Goal: Task Accomplishment & Management: Use online tool/utility

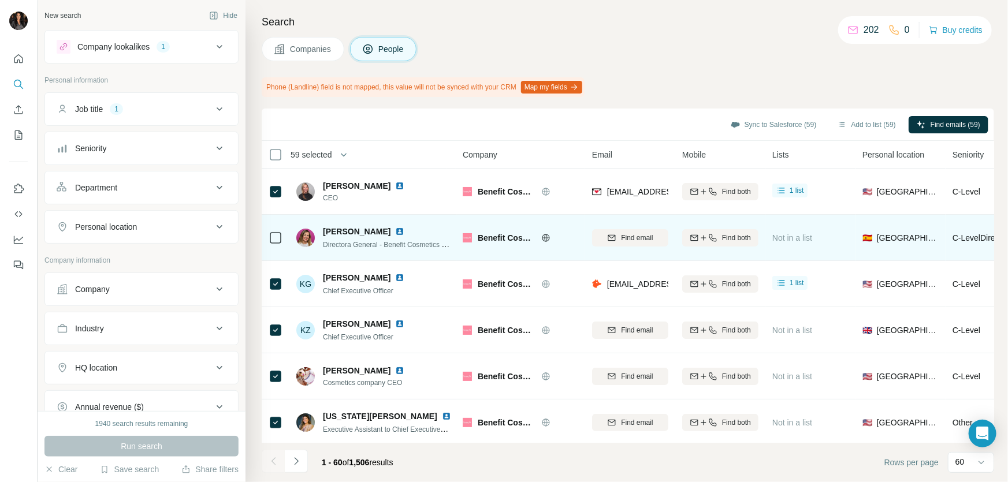
scroll to position [245, 0]
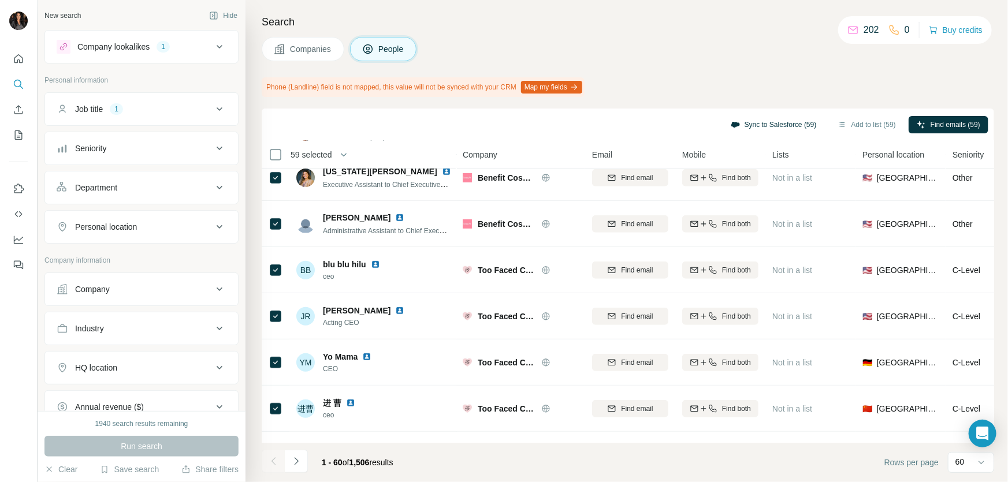
click at [725, 122] on button "Sync to Salesforce (59)" at bounding box center [774, 124] width 102 height 17
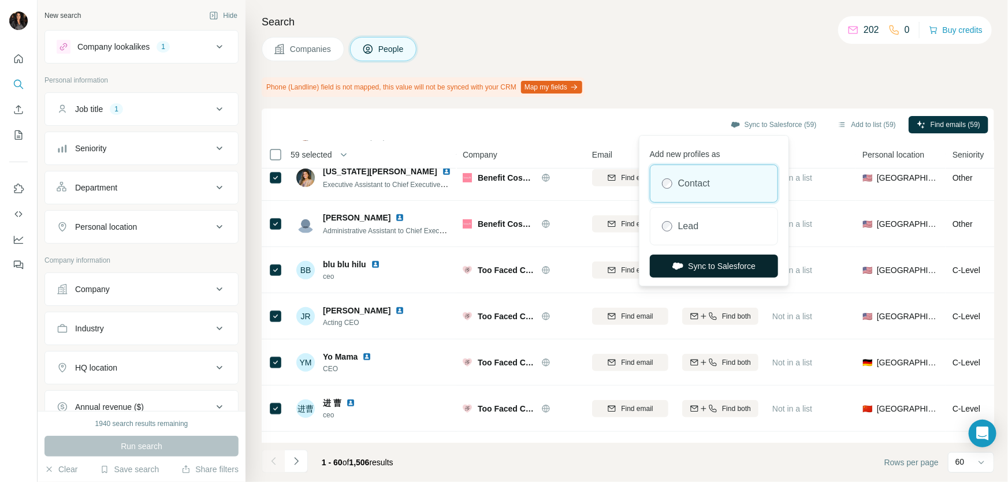
click at [727, 258] on button "Sync to Salesforce" at bounding box center [714, 266] width 128 height 23
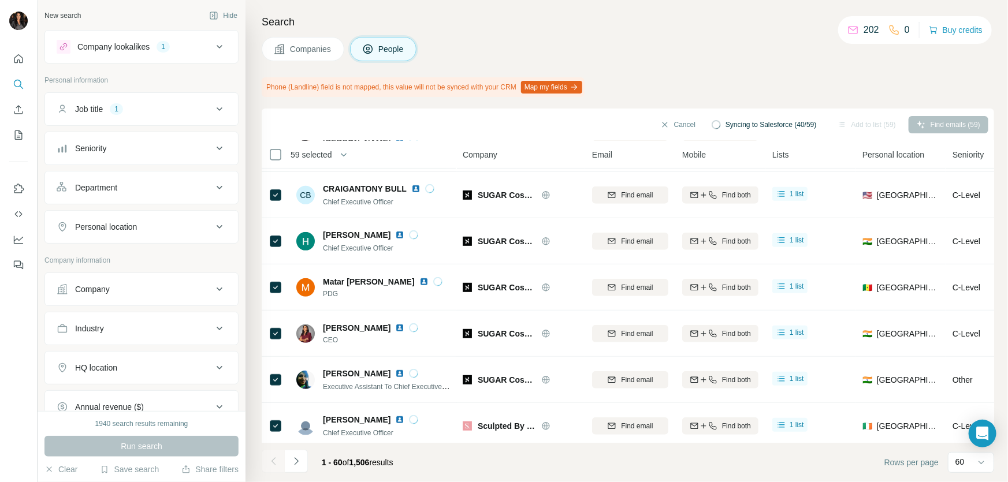
scroll to position [2505, 0]
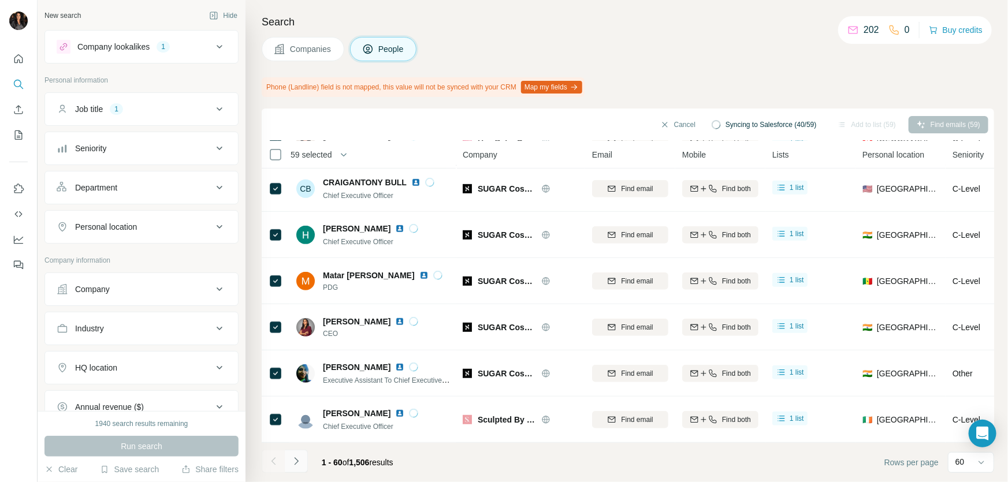
click at [293, 460] on icon "Navigate to next page" at bounding box center [297, 462] width 12 height 12
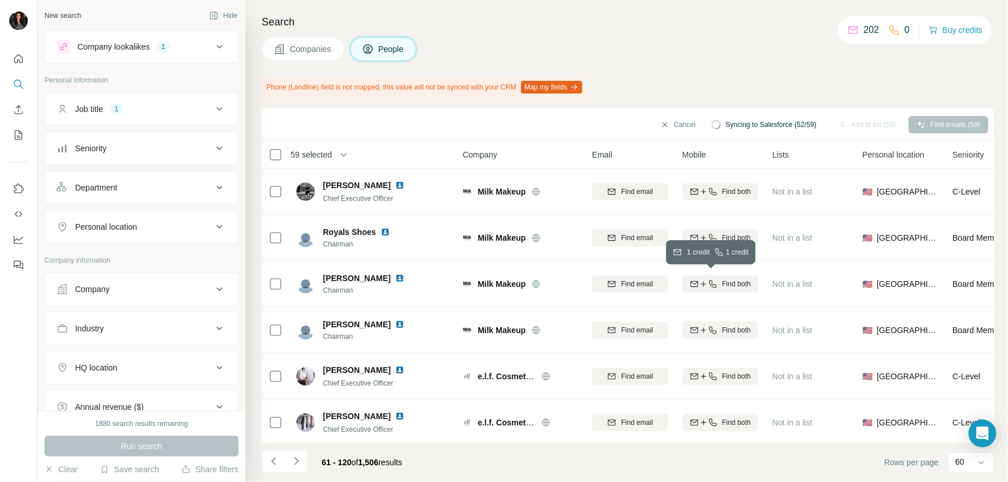
scroll to position [0, 0]
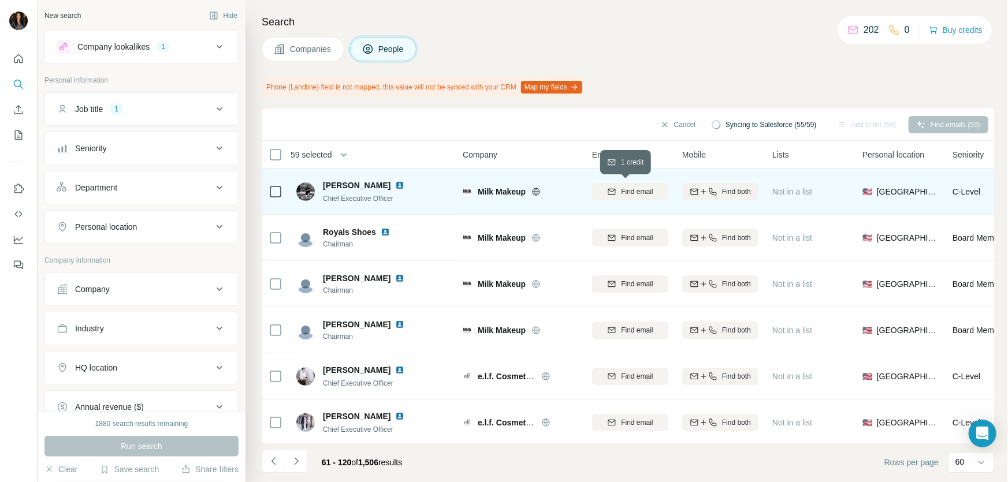
click at [633, 195] on span "Find email" at bounding box center [637, 192] width 32 height 10
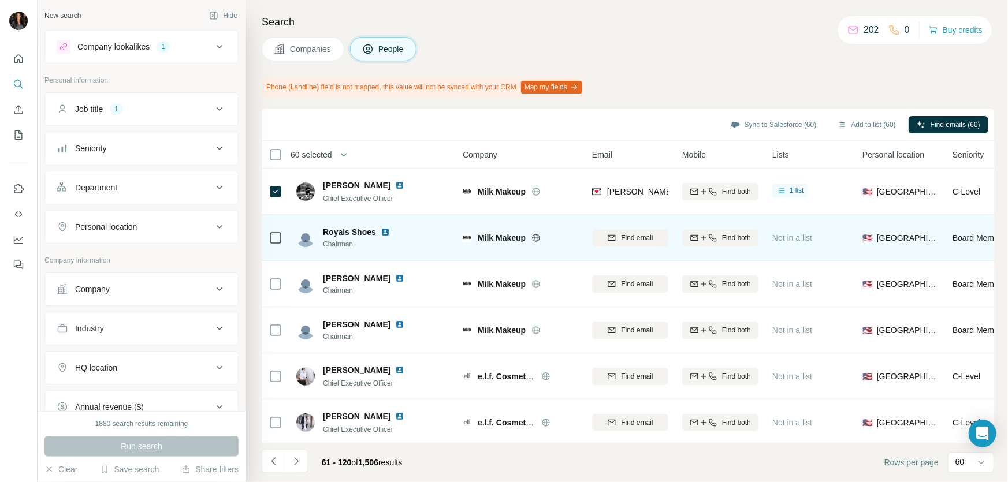
scroll to position [245, 0]
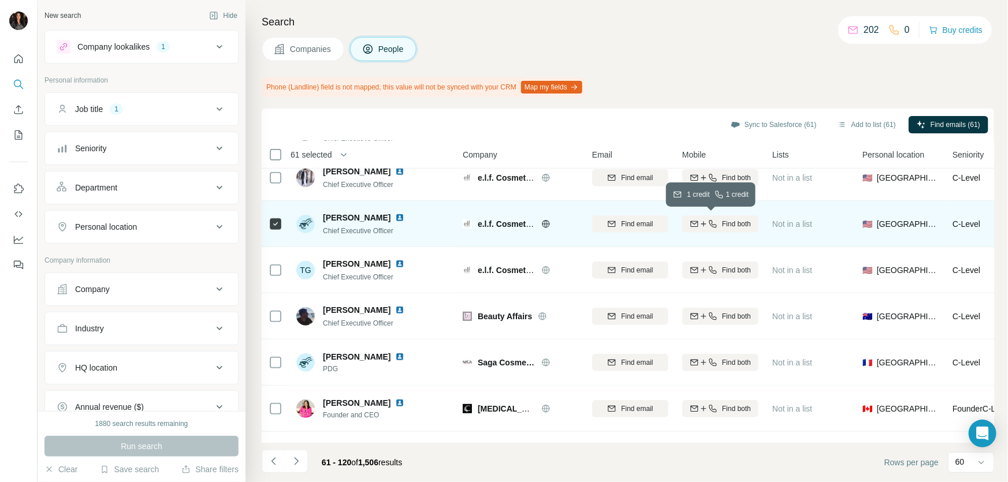
click at [725, 219] on span "Find both" at bounding box center [736, 224] width 29 height 10
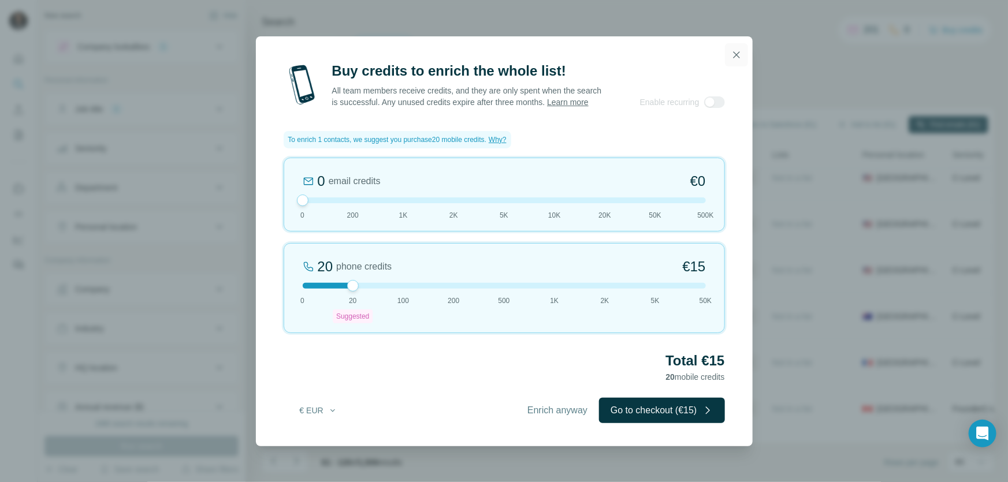
click at [734, 50] on icon "button" at bounding box center [737, 55] width 12 height 12
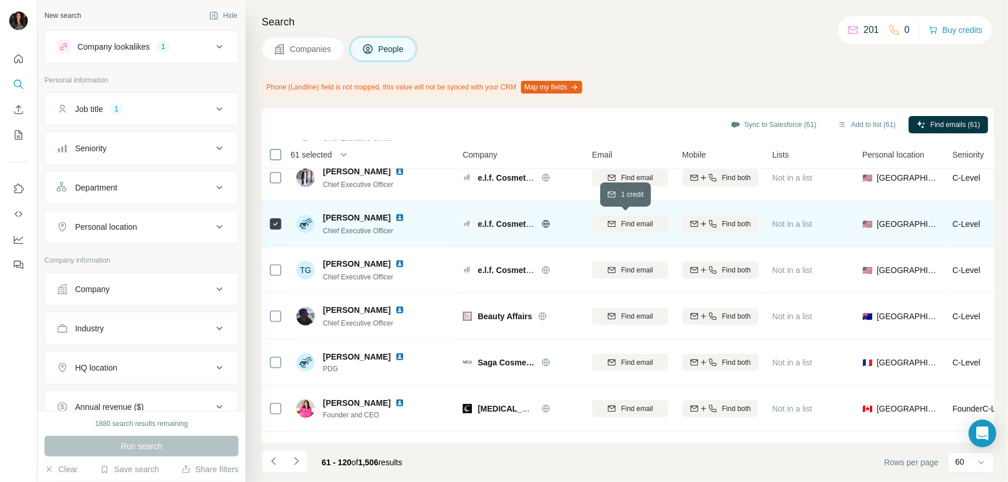
click at [641, 219] on span "Find email" at bounding box center [637, 224] width 32 height 10
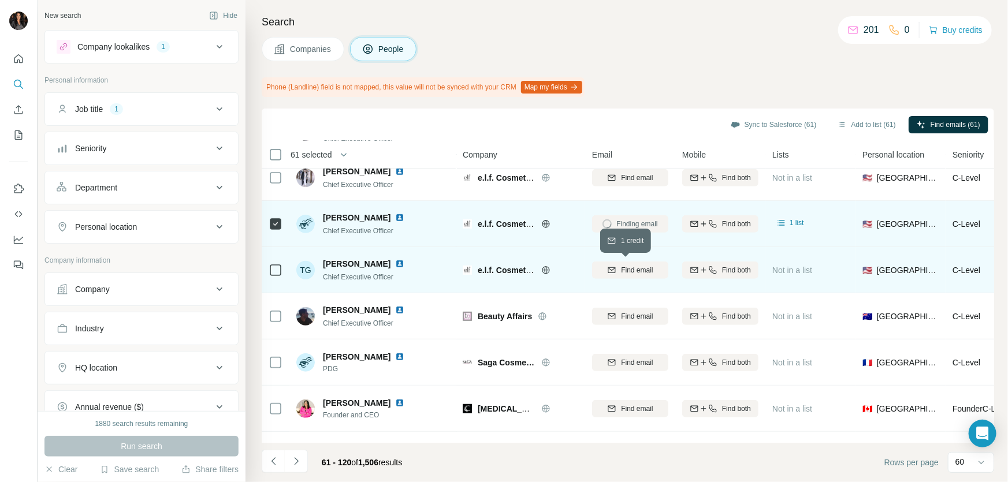
scroll to position [490, 0]
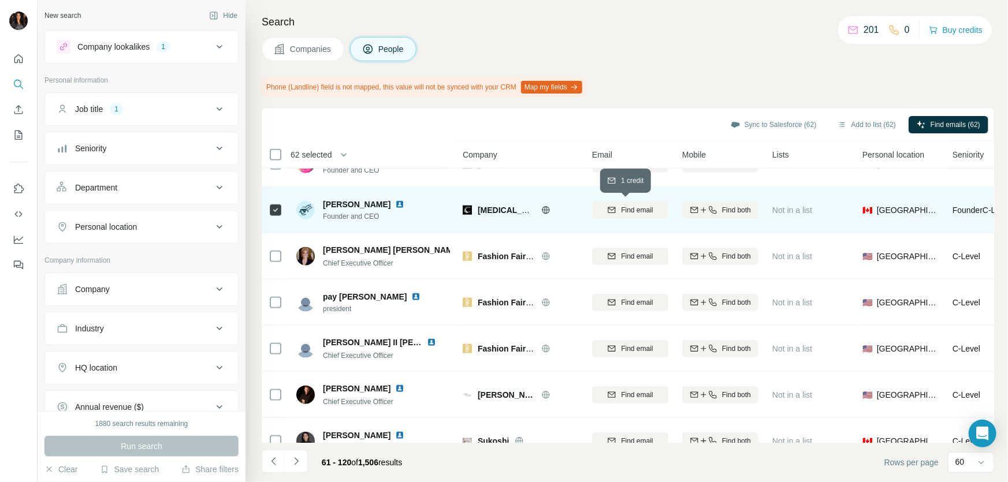
click at [643, 211] on span "Find email" at bounding box center [637, 210] width 32 height 10
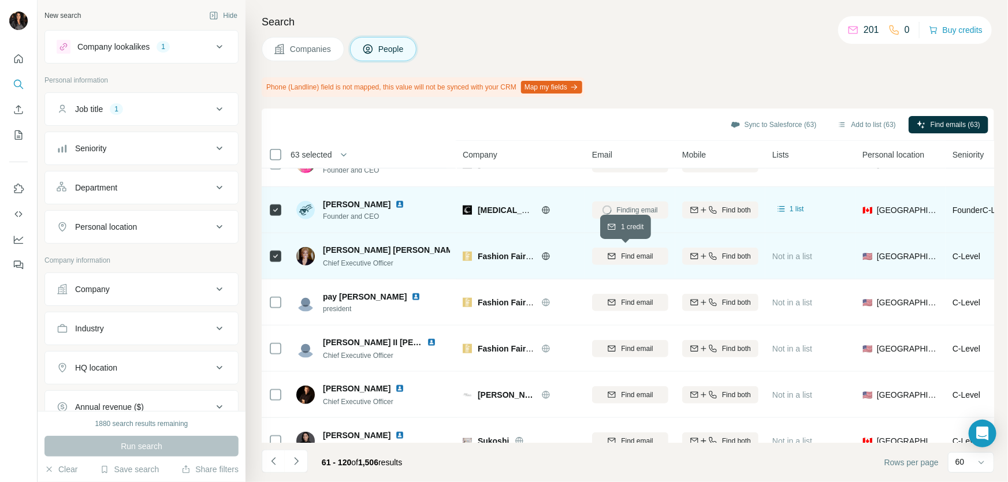
click at [636, 251] on span "Find email" at bounding box center [637, 256] width 32 height 10
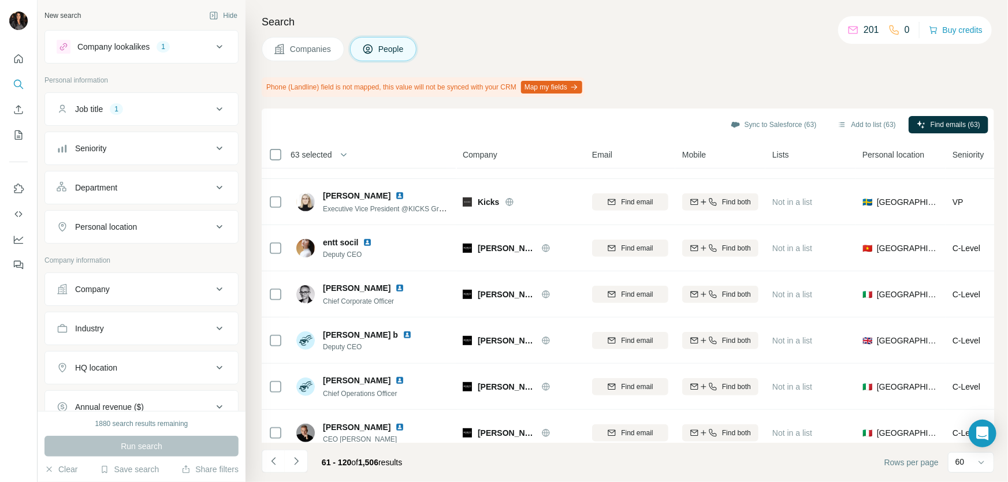
scroll to position [2505, 0]
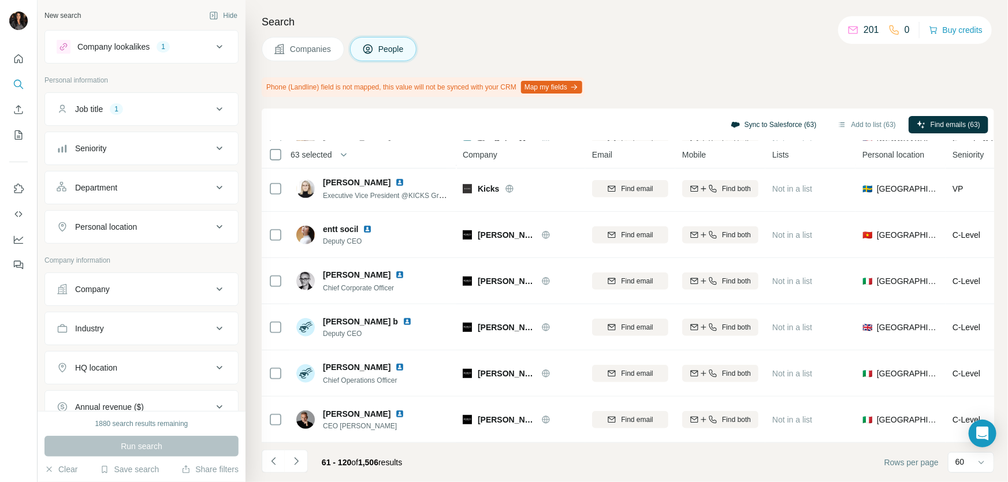
click at [723, 122] on button "Sync to Salesforce (63)" at bounding box center [774, 124] width 102 height 17
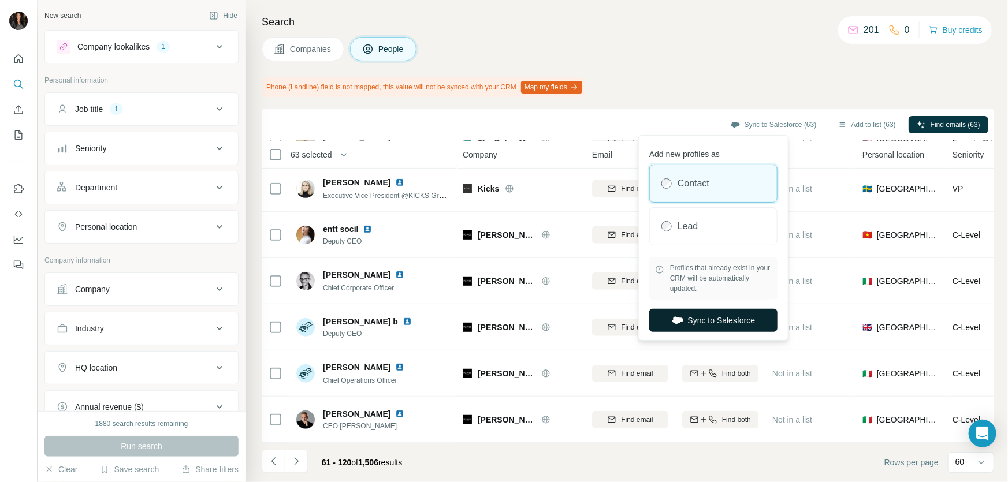
click at [728, 330] on button "Sync to Salesforce" at bounding box center [713, 320] width 128 height 23
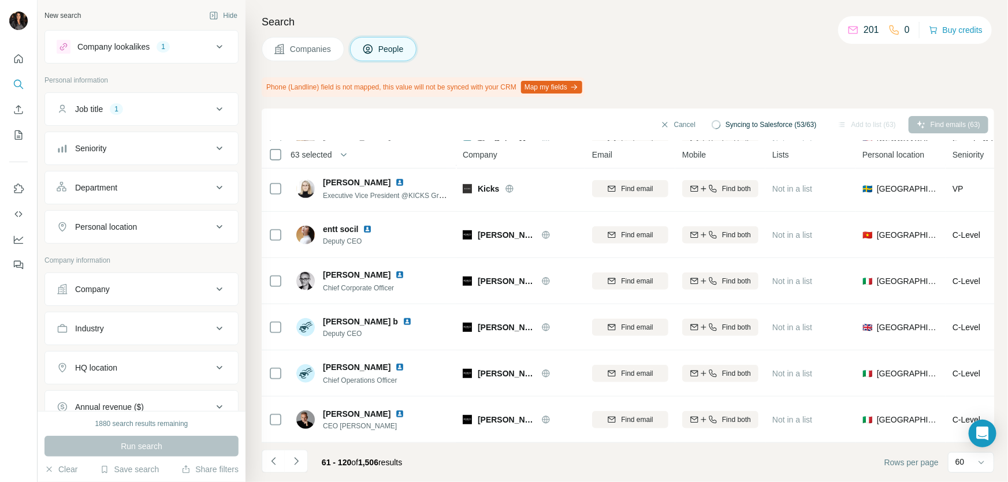
click at [777, 49] on div "Companies People" at bounding box center [628, 49] width 732 height 24
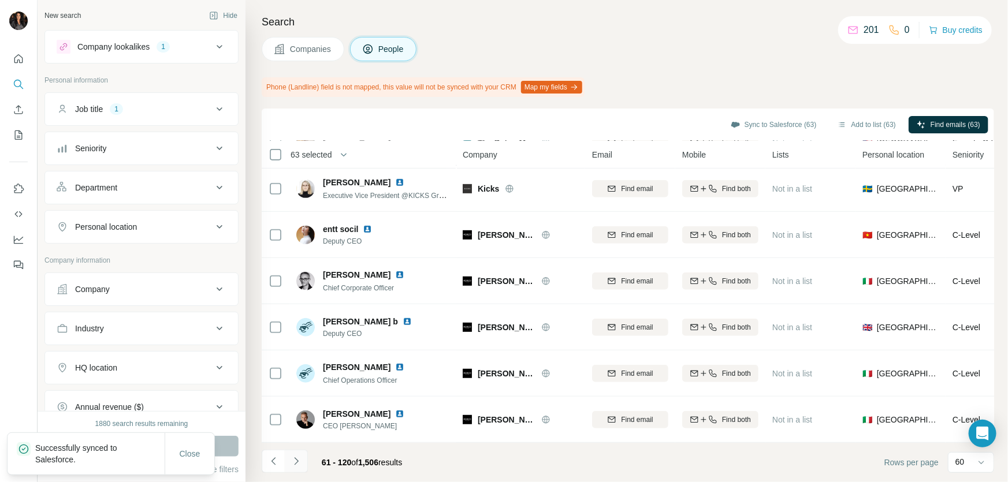
click at [306, 457] on button "Navigate to next page" at bounding box center [296, 461] width 23 height 23
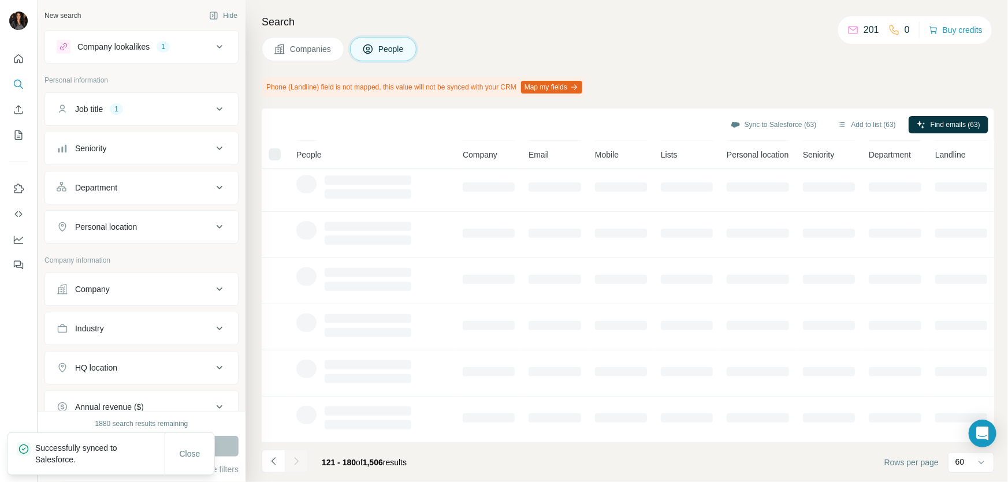
scroll to position [194, 0]
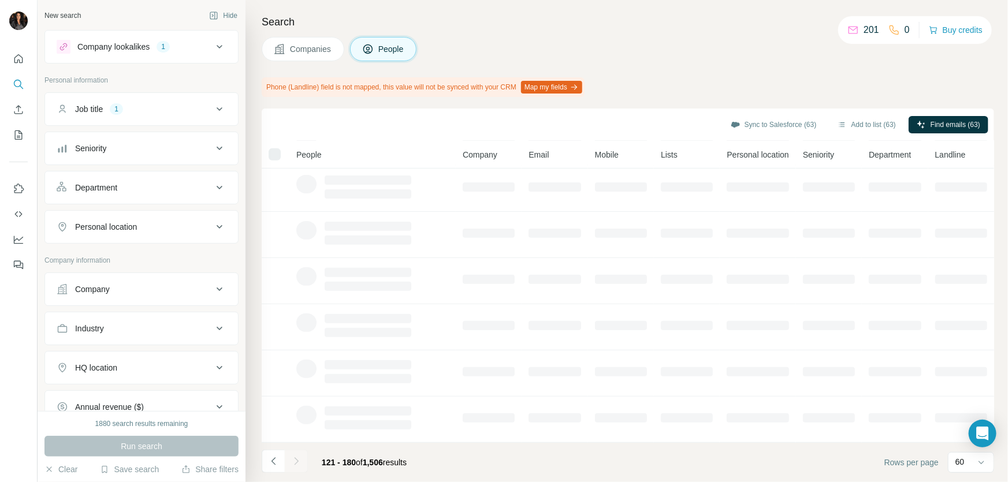
drag, startPoint x: 87, startPoint y: 454, endPoint x: 21, endPoint y: 399, distance: 86.2
click at [20, 400] on div at bounding box center [19, 241] width 38 height 482
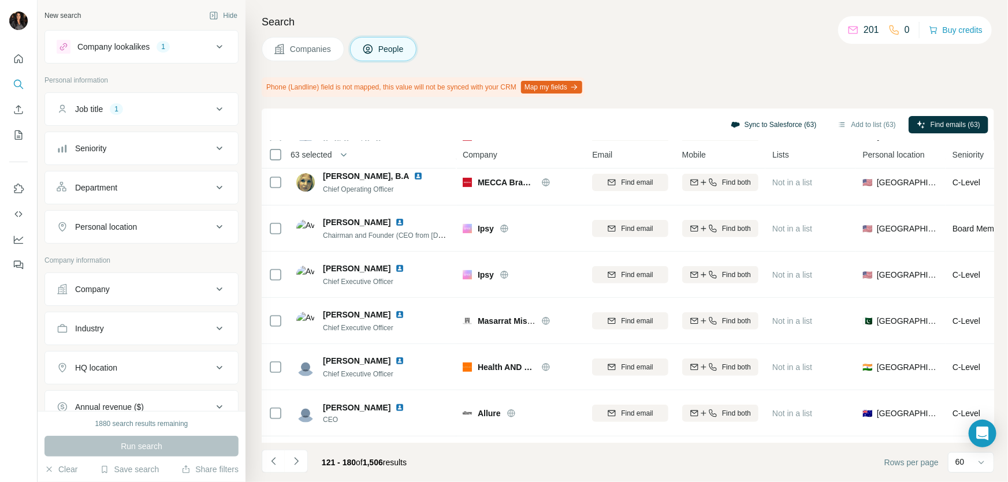
scroll to position [2505, 0]
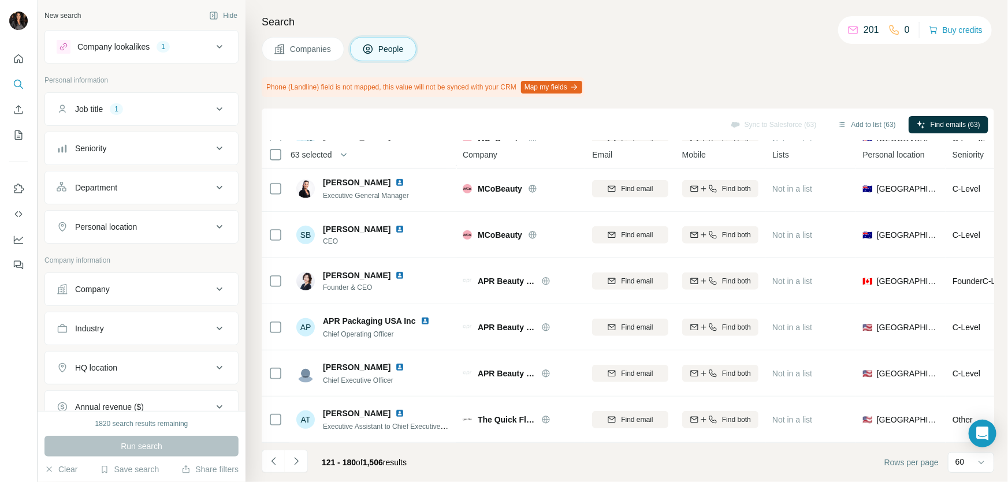
drag, startPoint x: 738, startPoint y: 125, endPoint x: 786, endPoint y: 50, distance: 88.8
click at [786, 50] on div "Companies People" at bounding box center [628, 49] width 732 height 24
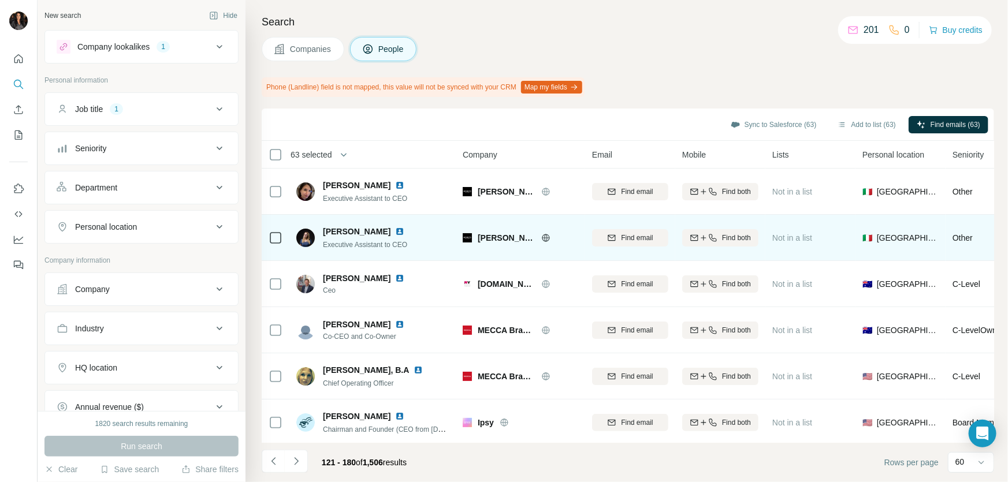
scroll to position [245, 0]
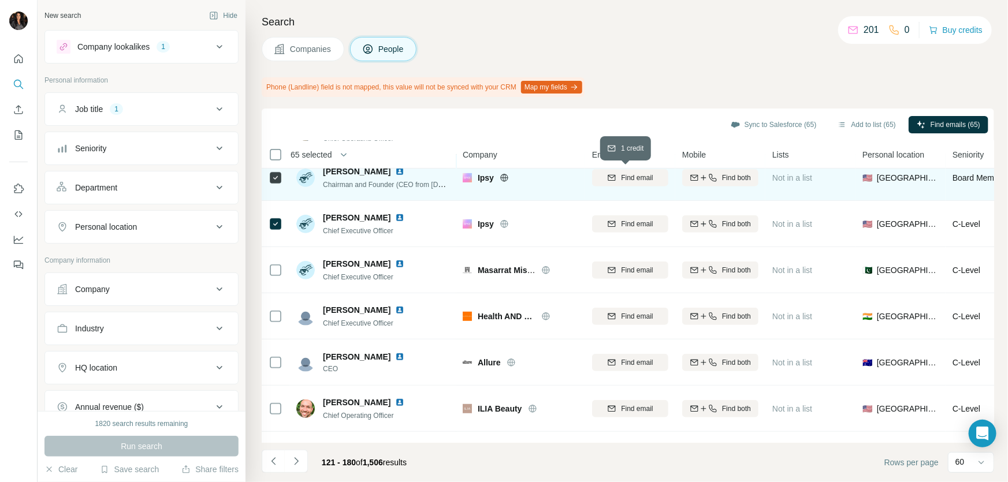
click at [653, 176] on span "Find email" at bounding box center [637, 178] width 32 height 10
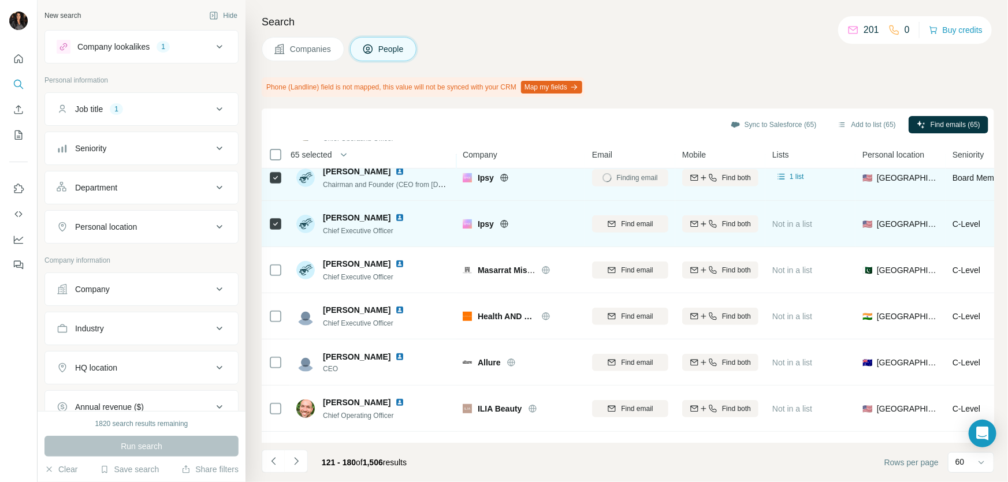
click at [642, 213] on div "Find email" at bounding box center [630, 224] width 76 height 32
click at [630, 219] on span "Find email" at bounding box center [637, 224] width 32 height 10
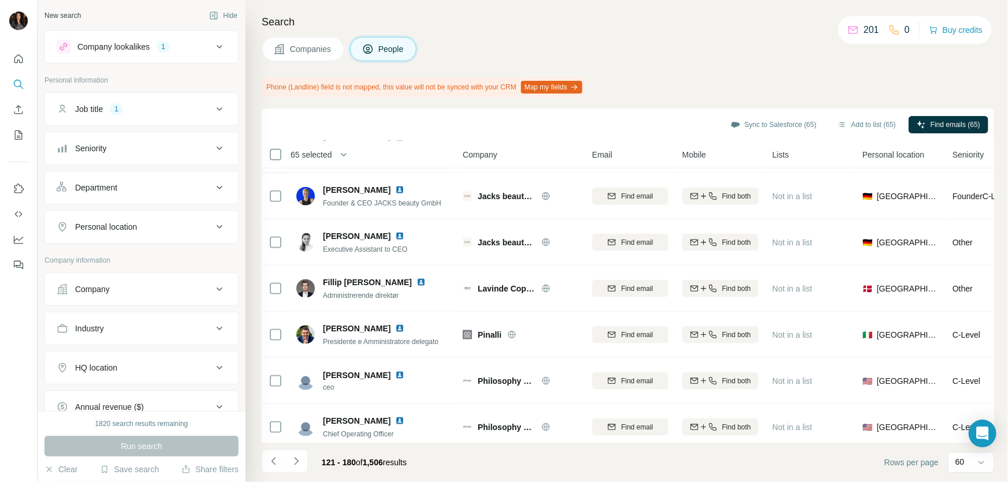
scroll to position [980, 0]
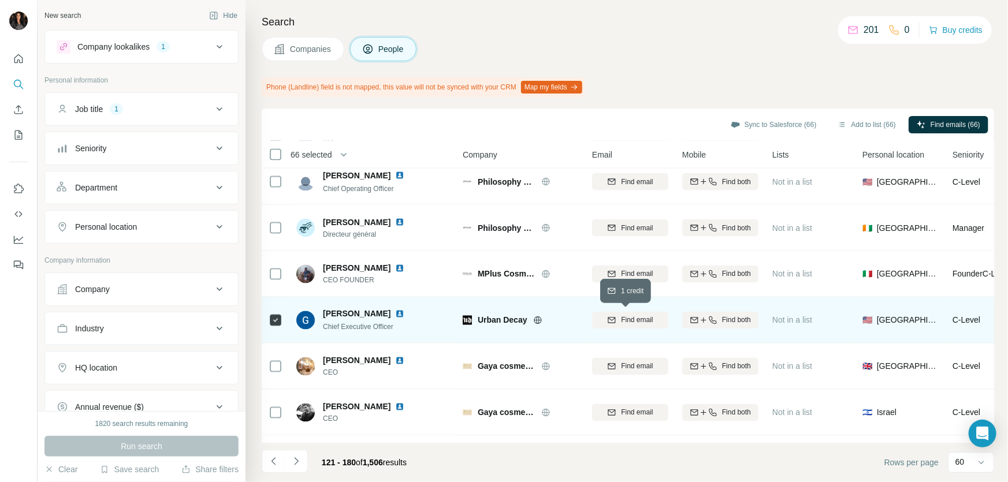
click at [638, 319] on span "Find email" at bounding box center [637, 320] width 32 height 10
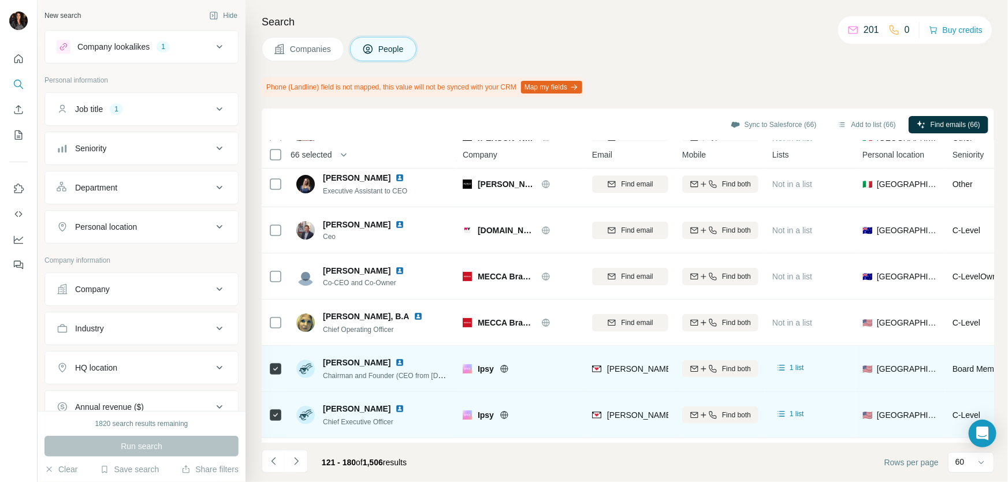
scroll to position [0, 0]
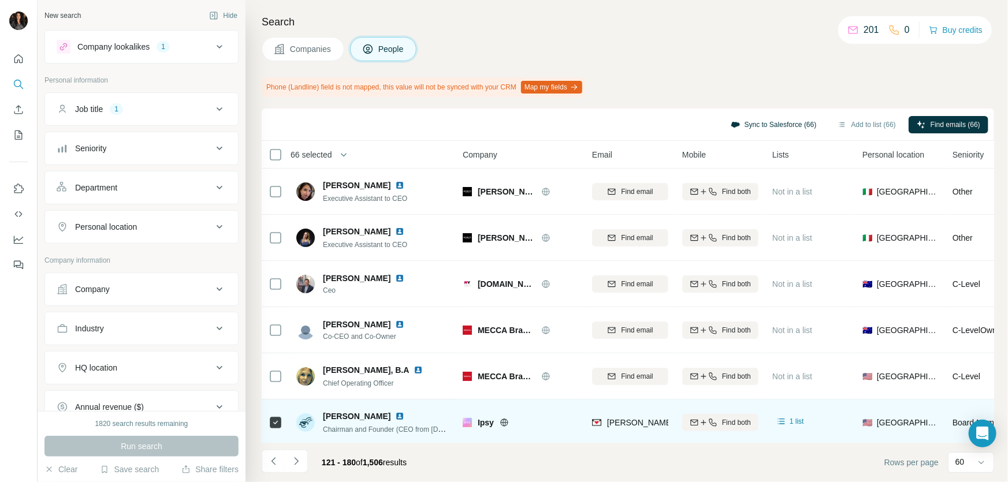
click at [723, 121] on button "Sync to Salesforce (66)" at bounding box center [774, 124] width 102 height 17
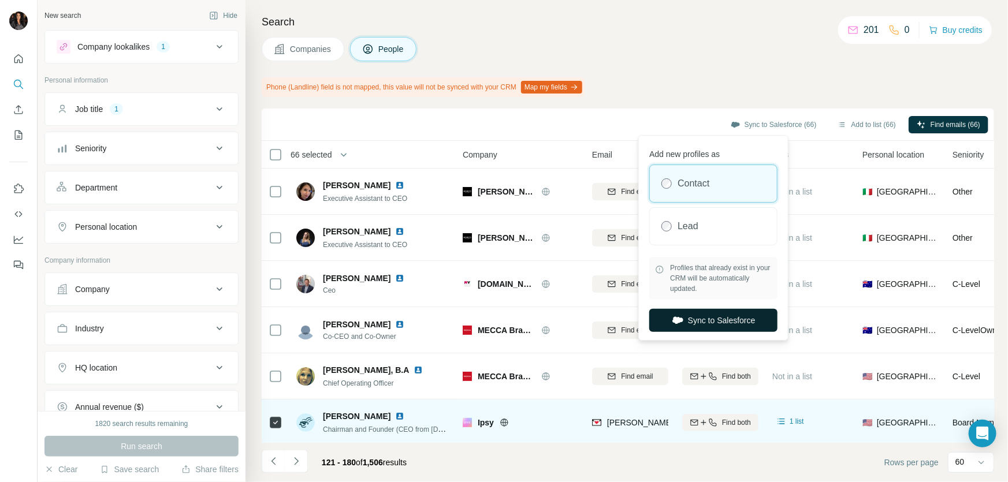
click at [722, 330] on button "Sync to Salesforce" at bounding box center [713, 320] width 128 height 23
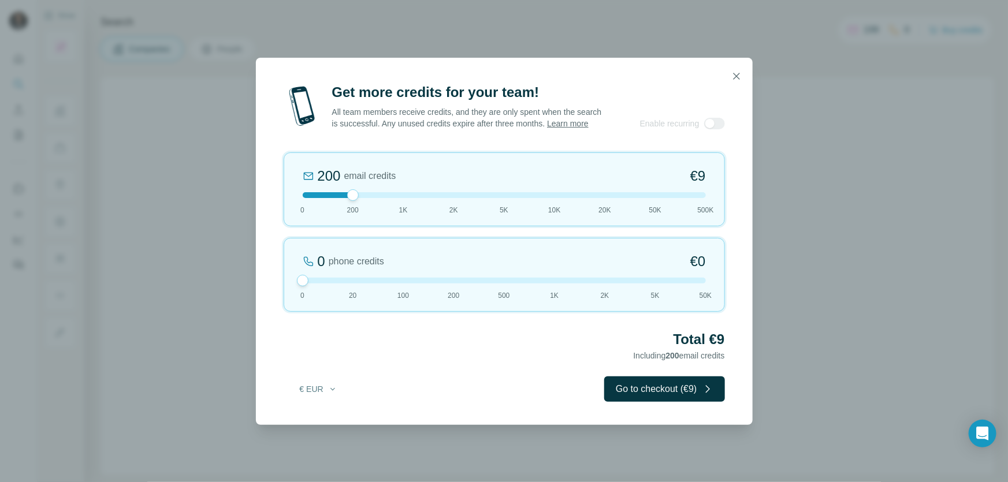
drag, startPoint x: 354, startPoint y: 286, endPoint x: 255, endPoint y: 283, distance: 98.8
click at [256, 283] on div "Get more credits for your team! All team members receive credits, and they are …" at bounding box center [504, 254] width 497 height 342
click at [740, 65] on button "button" at bounding box center [736, 76] width 23 height 23
